Goal: Find specific page/section: Find specific page/section

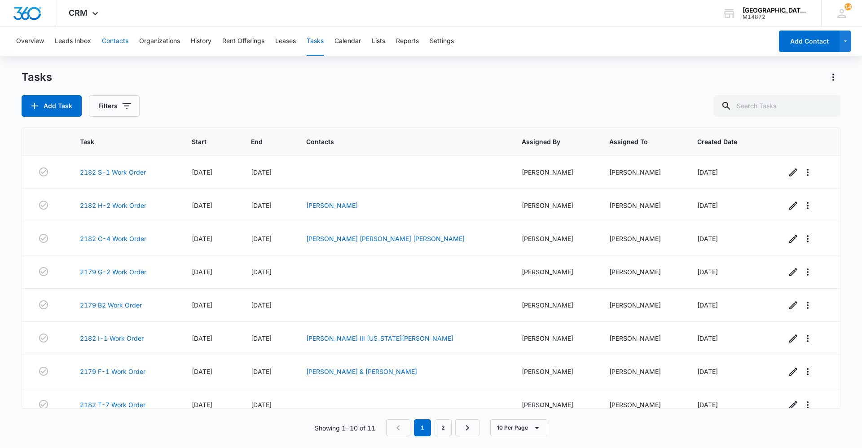
click at [124, 37] on button "Contacts" at bounding box center [115, 41] width 26 height 29
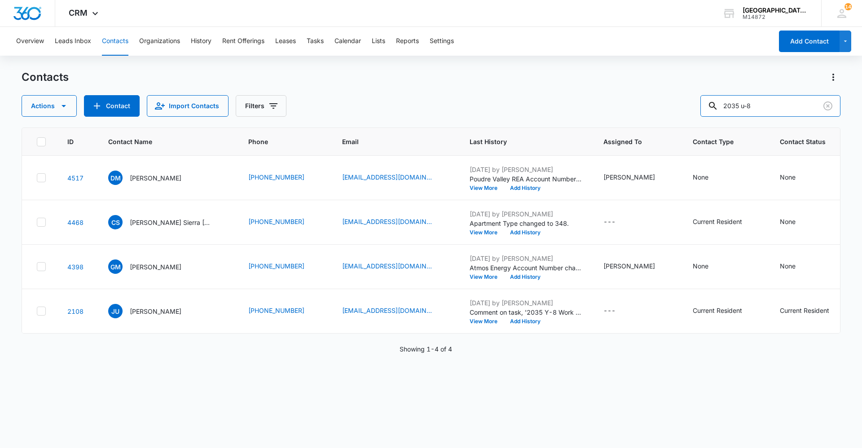
drag, startPoint x: 779, startPoint y: 102, endPoint x: 637, endPoint y: 106, distance: 141.5
click at [638, 105] on div "Actions Contact Import Contacts Filters 2035 u-8" at bounding box center [431, 106] width 819 height 22
type input "[PERSON_NAME]"
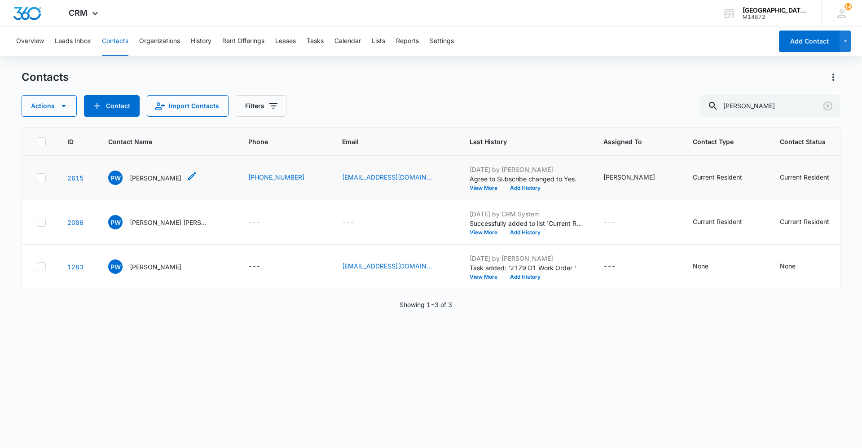
click at [140, 177] on p "[PERSON_NAME]" at bounding box center [156, 177] width 52 height 9
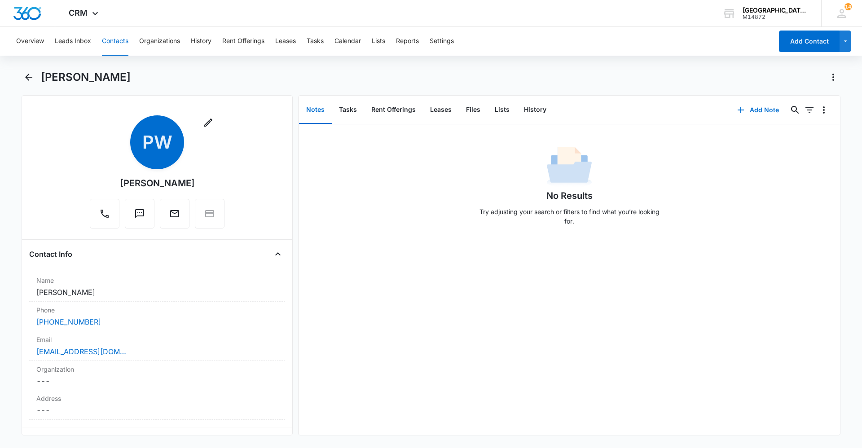
click at [298, 73] on div "[PERSON_NAME]" at bounding box center [441, 77] width 800 height 14
click at [194, 77] on div "[PERSON_NAME]" at bounding box center [441, 77] width 800 height 14
click at [143, 70] on div "[PERSON_NAME]" at bounding box center [441, 77] width 800 height 14
click at [664, 71] on div "[PERSON_NAME]" at bounding box center [441, 77] width 800 height 14
click at [99, 350] on link "[EMAIL_ADDRESS][DOMAIN_NAME]" at bounding box center [81, 351] width 90 height 11
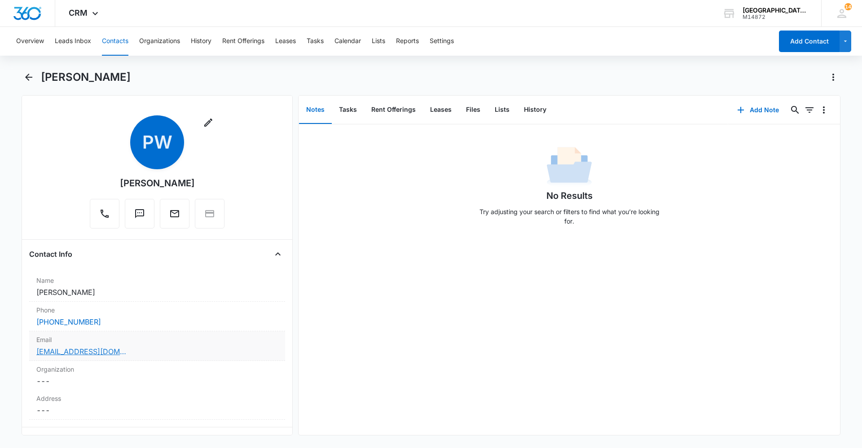
click at [92, 352] on link "[EMAIL_ADDRESS][DOMAIN_NAME]" at bounding box center [81, 351] width 90 height 11
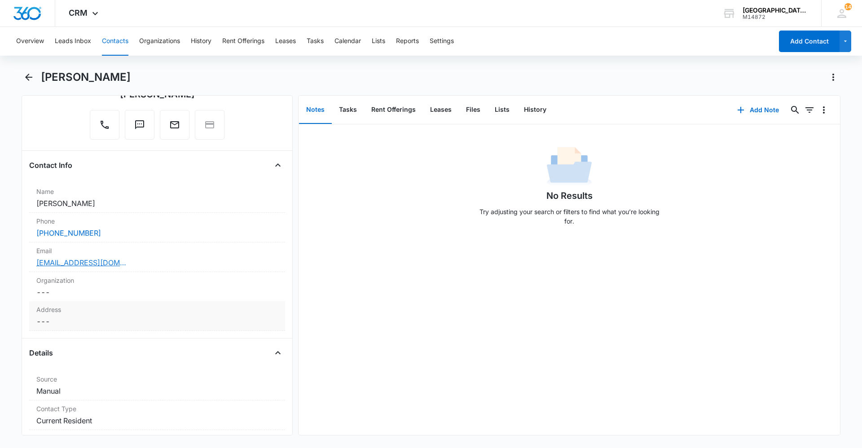
scroll to position [90, 0]
click at [249, 256] on div "Email Cancel Save Changes [EMAIL_ADDRESS][DOMAIN_NAME]" at bounding box center [157, 257] width 256 height 30
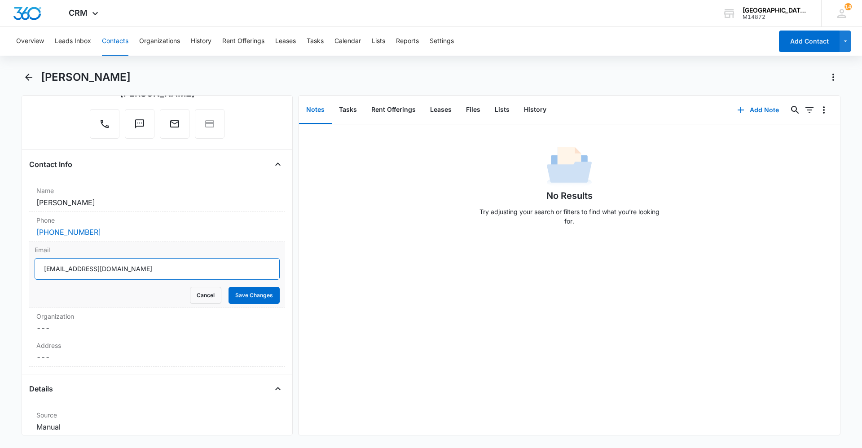
drag, startPoint x: 44, startPoint y: 264, endPoint x: 153, endPoint y: 271, distance: 108.8
click at [152, 272] on input "[EMAIL_ADDRESS][DOMAIN_NAME]" at bounding box center [157, 269] width 245 height 22
click at [28, 80] on icon "Back" at bounding box center [28, 77] width 11 height 11
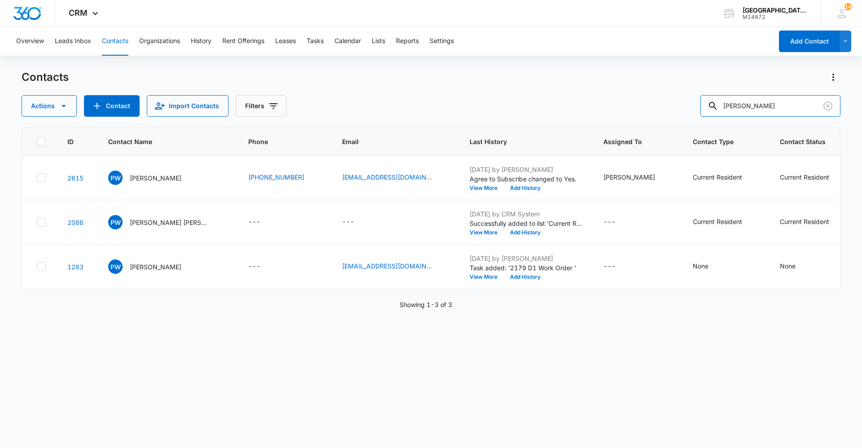
drag, startPoint x: 779, startPoint y: 102, endPoint x: 611, endPoint y: 112, distance: 167.8
click at [611, 112] on div "Actions Contact Import Contacts Filters [PERSON_NAME]" at bounding box center [431, 106] width 819 height 22
type input "[PERSON_NAME]"
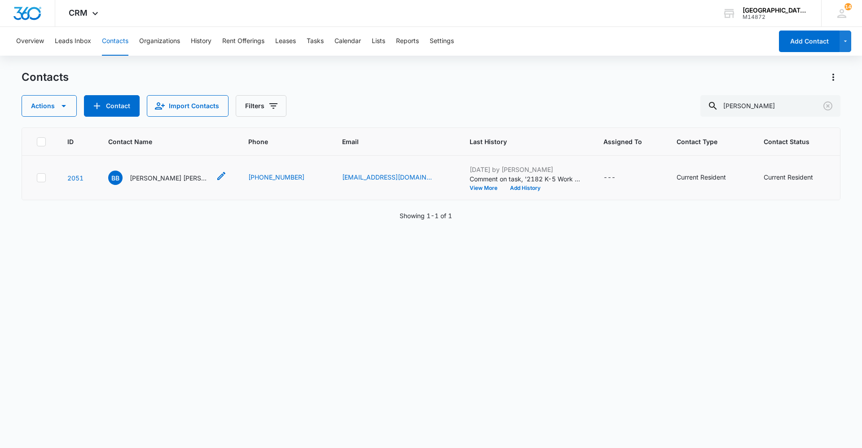
click at [166, 173] on p "[PERSON_NAME] [PERSON_NAME]" at bounding box center [170, 177] width 81 height 9
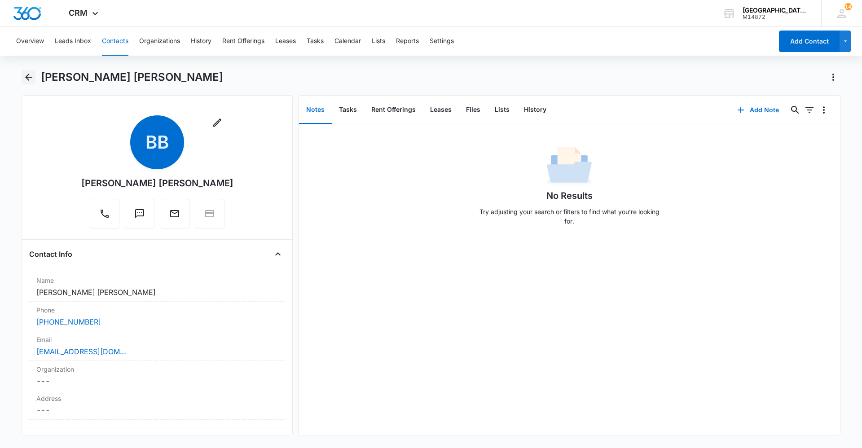
click at [31, 79] on icon "Back" at bounding box center [28, 77] width 11 height 11
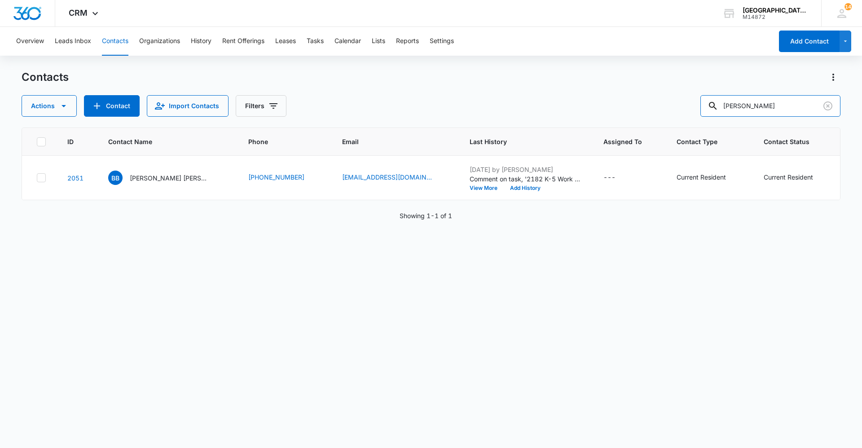
drag, startPoint x: 768, startPoint y: 95, endPoint x: 630, endPoint y: 100, distance: 137.9
click at [632, 99] on div "Actions Contact Import Contacts Filters [PERSON_NAME]" at bounding box center [431, 106] width 819 height 22
type input "[PERSON_NAME]"
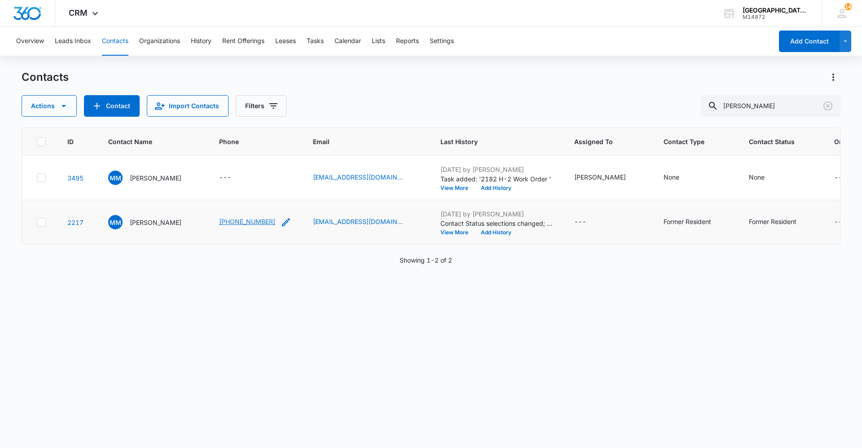
click at [229, 225] on link "[PHONE_NUMBER]" at bounding box center [247, 221] width 56 height 9
click at [478, 97] on div "Actions Contact Import Contacts Filters [PERSON_NAME]" at bounding box center [431, 106] width 819 height 22
click at [148, 224] on p "[PERSON_NAME]" at bounding box center [156, 222] width 52 height 9
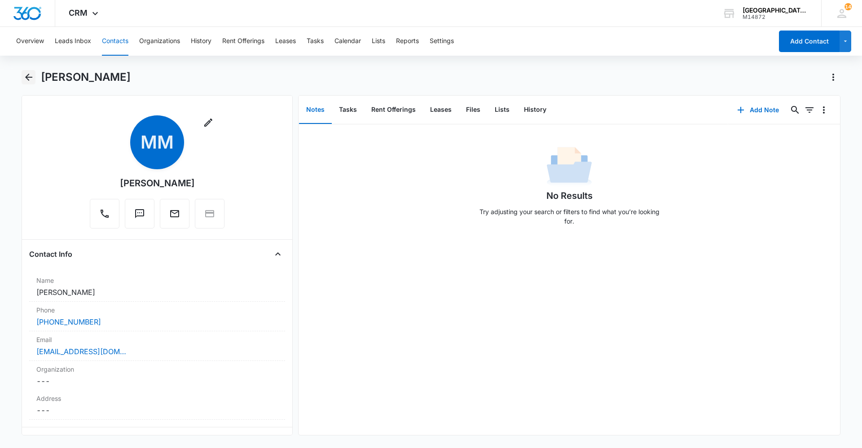
click at [28, 81] on icon "Back" at bounding box center [28, 77] width 11 height 11
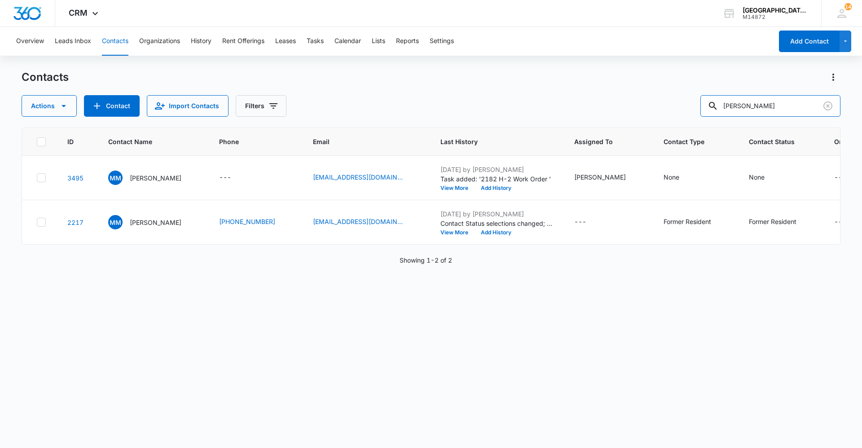
drag, startPoint x: 790, startPoint y: 106, endPoint x: 610, endPoint y: 103, distance: 180.1
click at [618, 106] on div "Actions Contact Import Contacts Filters [PERSON_NAME]" at bounding box center [431, 106] width 819 height 22
type input "[PERSON_NAME]"
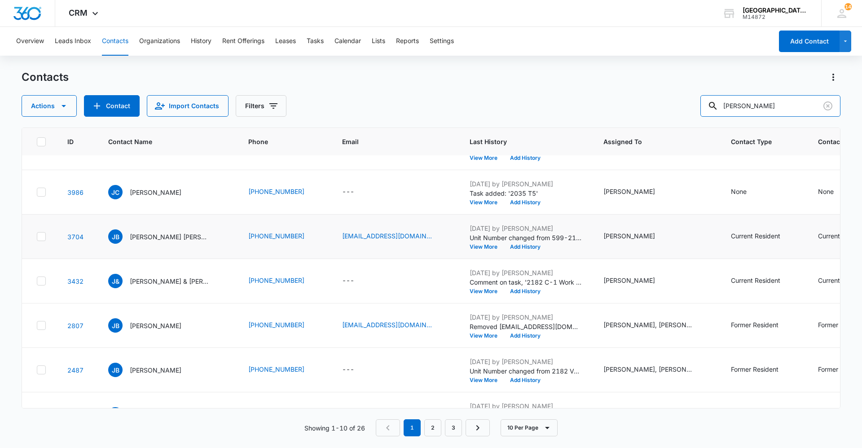
scroll to position [45, 0]
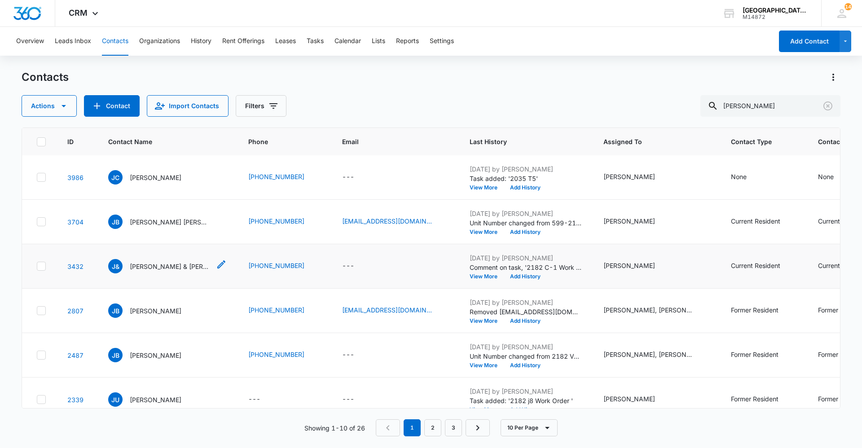
click at [170, 269] on p "[PERSON_NAME] & [PERSON_NAME]" at bounding box center [170, 266] width 81 height 9
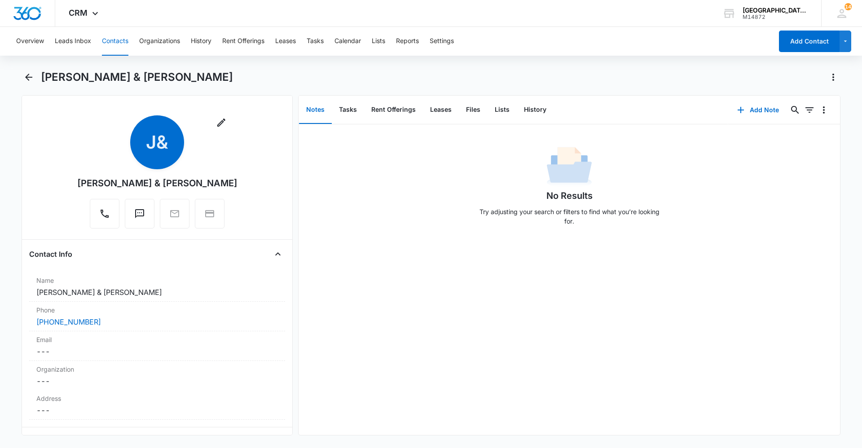
click at [278, 75] on div "[PERSON_NAME] & [PERSON_NAME]" at bounding box center [441, 77] width 800 height 14
click at [290, 75] on div "[PERSON_NAME] & [PERSON_NAME]" at bounding box center [441, 77] width 800 height 14
click at [232, 79] on div "[PERSON_NAME] & [PERSON_NAME]" at bounding box center [441, 77] width 800 height 14
click at [255, 70] on div "[PERSON_NAME] & [PERSON_NAME]" at bounding box center [441, 77] width 800 height 14
click at [282, 66] on div "Overview Leads Inbox Contacts Organizations History Rent Offerings Leases Tasks…" at bounding box center [431, 236] width 862 height 419
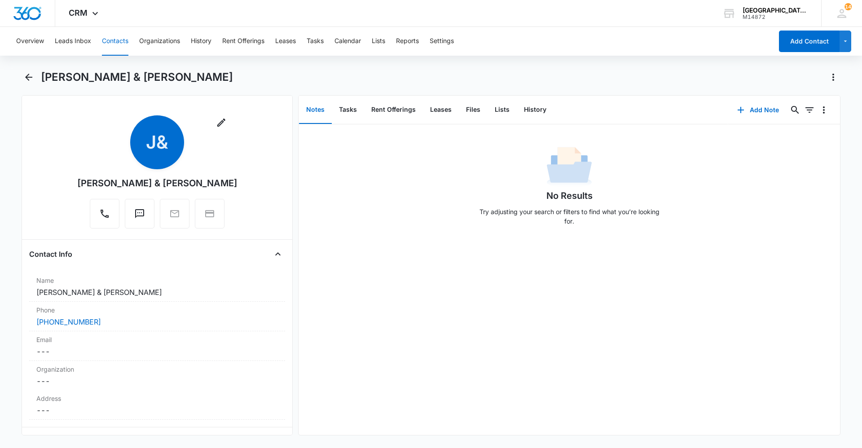
click at [254, 82] on div "[PERSON_NAME] & [PERSON_NAME]" at bounding box center [441, 77] width 800 height 14
click at [226, 68] on div "Overview Leads Inbox Contacts Organizations History Rent Offerings Leases Tasks…" at bounding box center [431, 236] width 862 height 419
click at [251, 82] on div "[PERSON_NAME] & [PERSON_NAME]" at bounding box center [441, 77] width 800 height 14
click at [24, 74] on icon "Back" at bounding box center [28, 77] width 11 height 11
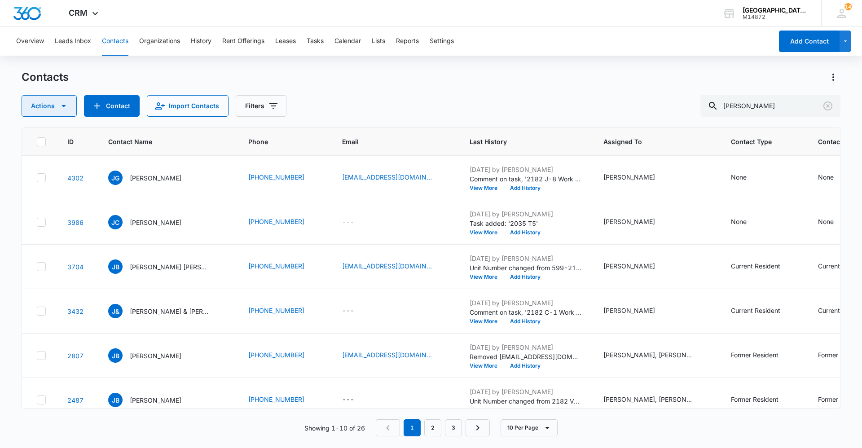
scroll to position [45, 0]
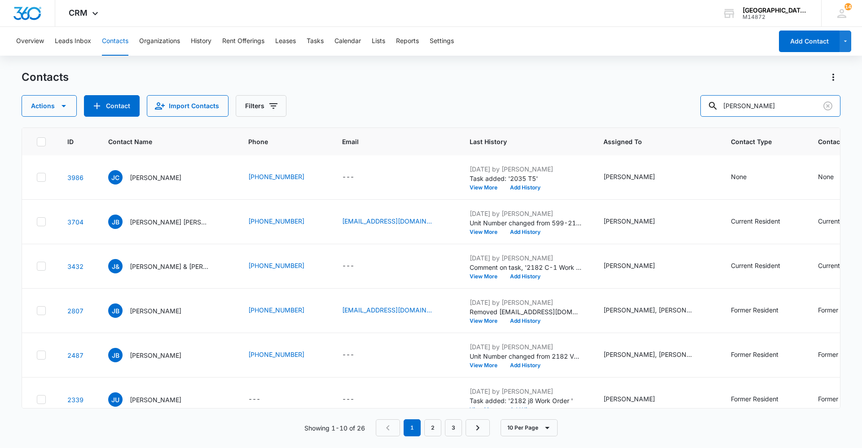
drag, startPoint x: 763, startPoint y: 101, endPoint x: 620, endPoint y: 126, distance: 145.5
click at [621, 126] on div "Contacts Actions Contact Import Contacts Filters [PERSON_NAME] ID Contact Name …" at bounding box center [431, 258] width 819 height 377
type input "[PERSON_NAME]"
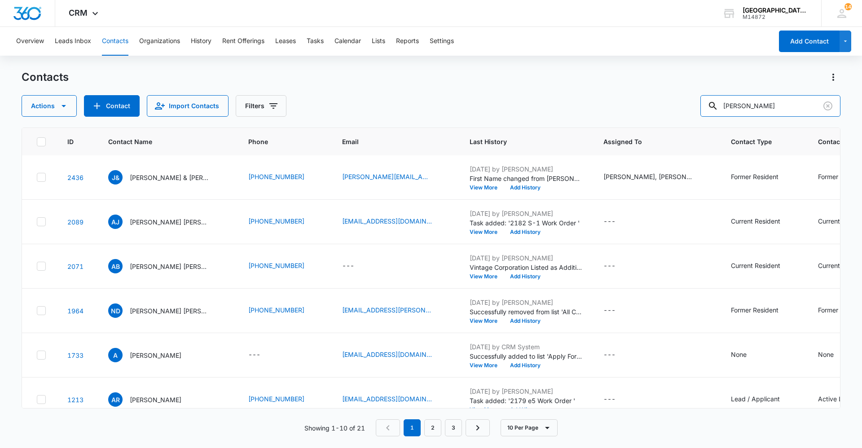
scroll to position [0, 0]
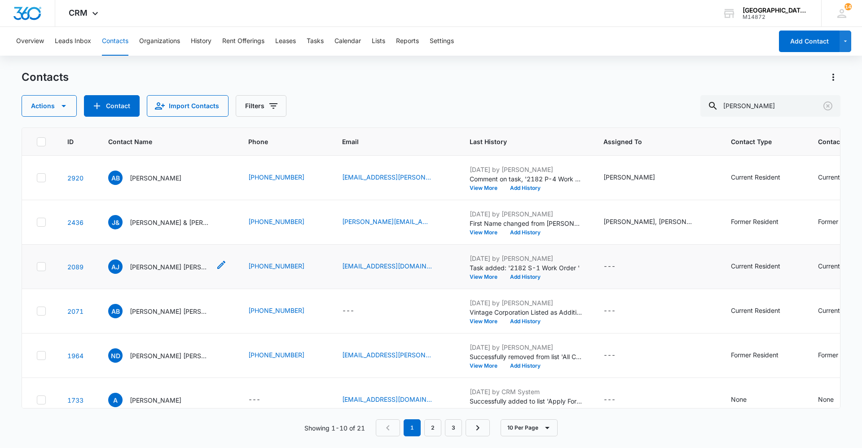
click at [171, 269] on p "[PERSON_NAME] [PERSON_NAME]" at bounding box center [170, 266] width 81 height 9
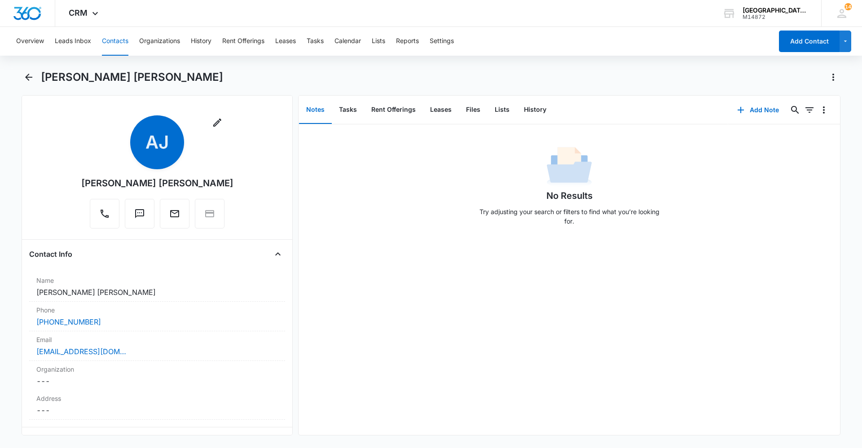
click at [290, 69] on div "Overview Leads Inbox Contacts Organizations History Rent Offerings Leases Tasks…" at bounding box center [431, 236] width 862 height 419
click at [215, 70] on div "Overview Leads Inbox Contacts Organizations History Rent Offerings Leases Tasks…" at bounding box center [431, 236] width 862 height 419
click at [31, 78] on icon "Back" at bounding box center [28, 77] width 11 height 11
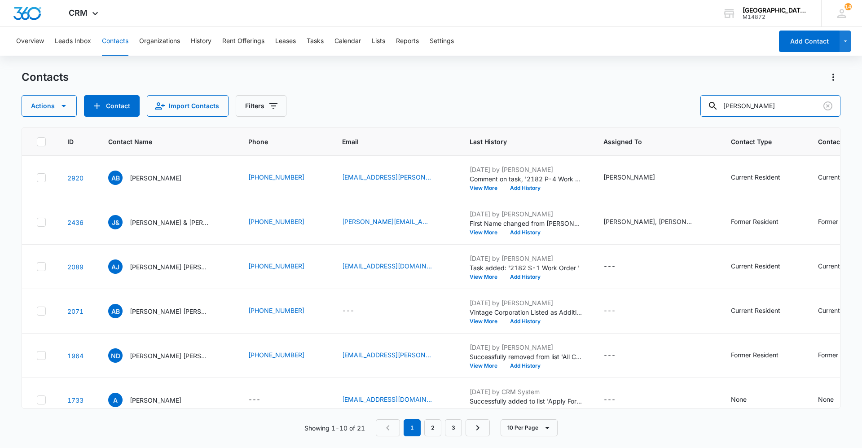
drag, startPoint x: 764, startPoint y: 103, endPoint x: 583, endPoint y: 115, distance: 181.4
click at [583, 115] on div "Actions Contact Import Contacts Filters [PERSON_NAME]" at bounding box center [431, 106] width 819 height 22
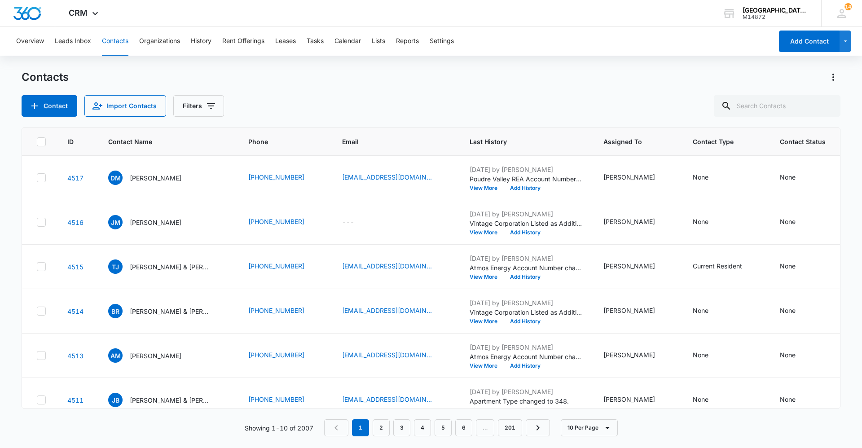
click at [345, 77] on div "Contacts" at bounding box center [431, 77] width 819 height 14
click at [154, 69] on div "Overview Leads Inbox Contacts Organizations History Rent Offerings Leases Tasks…" at bounding box center [431, 237] width 862 height 420
click at [484, 94] on div "Contacts Contact Import Contacts Filters" at bounding box center [431, 93] width 819 height 47
click at [341, 75] on div "Contacts" at bounding box center [431, 77] width 819 height 14
